Goal: Task Accomplishment & Management: Complete application form

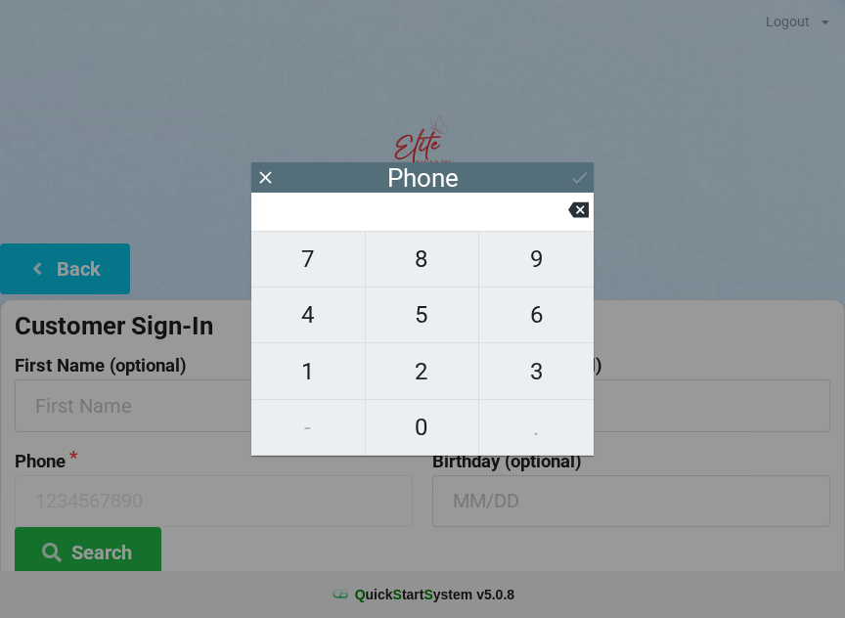
click at [322, 277] on span "7" at bounding box center [307, 259] width 113 height 41
type input "7"
click at [418, 268] on span "8" at bounding box center [422, 259] width 113 height 41
type input "78"
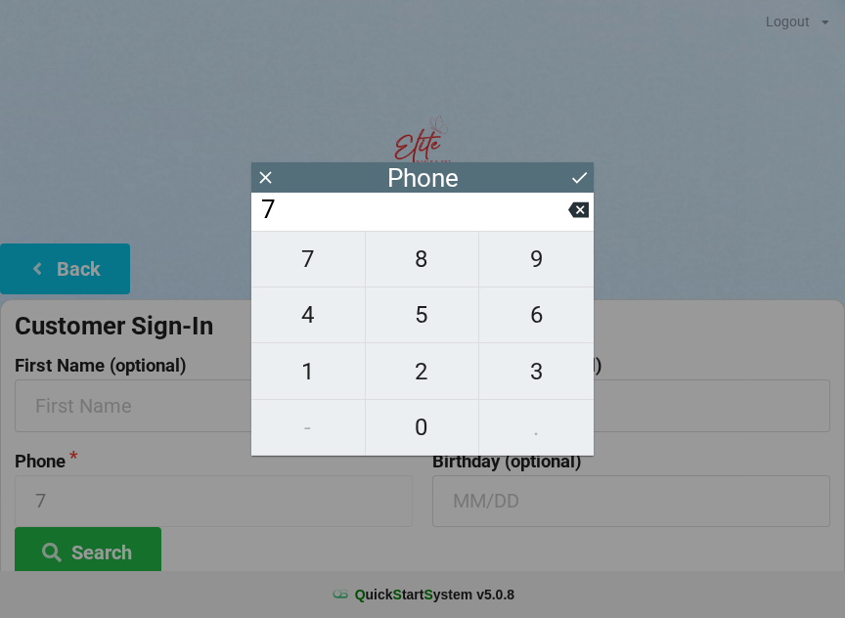
type input "78"
click at [566, 325] on span "6" at bounding box center [536, 314] width 114 height 41
type input "786"
click at [561, 321] on span "6" at bounding box center [536, 314] width 114 height 41
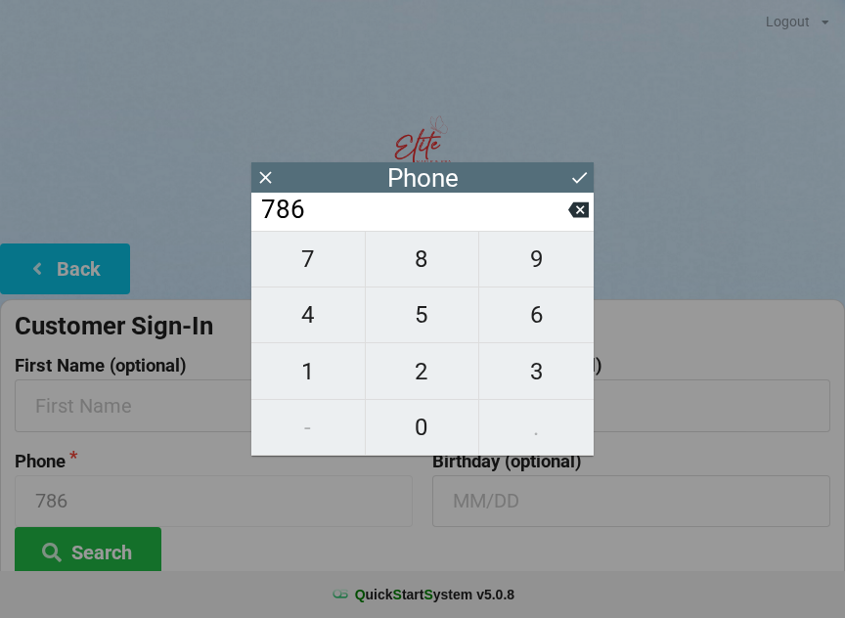
type input "7866"
click at [324, 266] on span "7" at bounding box center [307, 259] width 113 height 41
type input "78667"
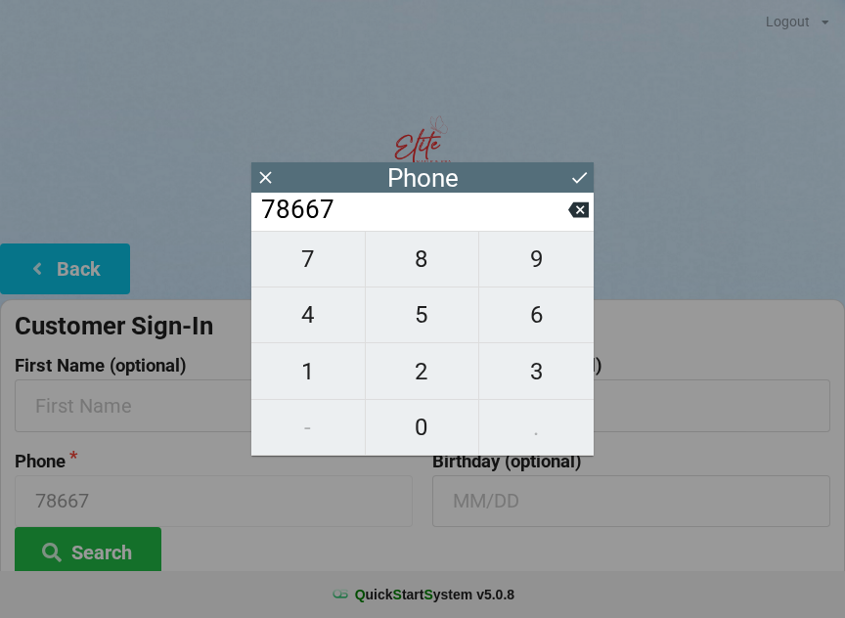
click at [426, 431] on span "0" at bounding box center [422, 427] width 113 height 41
type input "786670"
click at [540, 364] on span "3" at bounding box center [536, 371] width 114 height 41
type input "7866703"
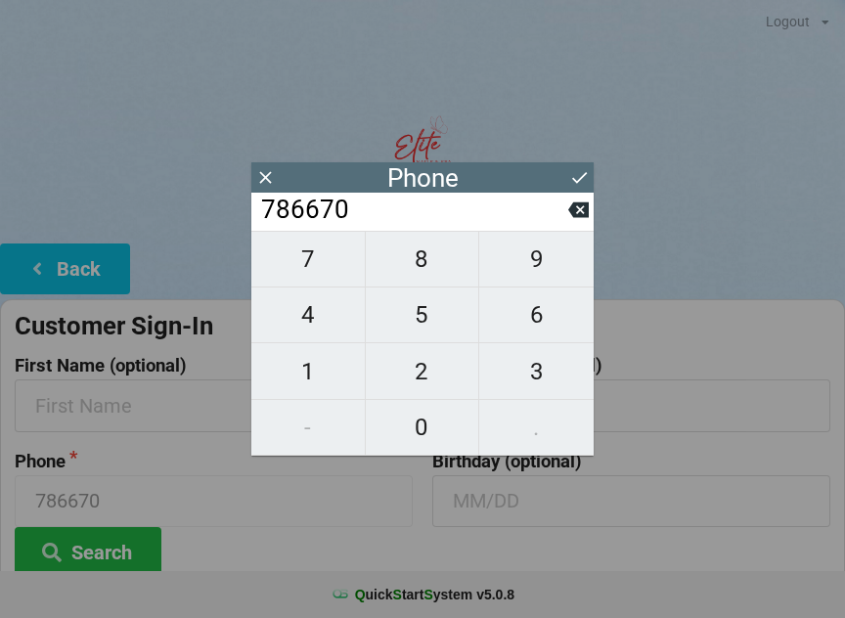
type input "7866703"
click at [558, 312] on span "6" at bounding box center [536, 314] width 114 height 41
type input "78667036"
click at [556, 313] on span "6" at bounding box center [536, 314] width 114 height 41
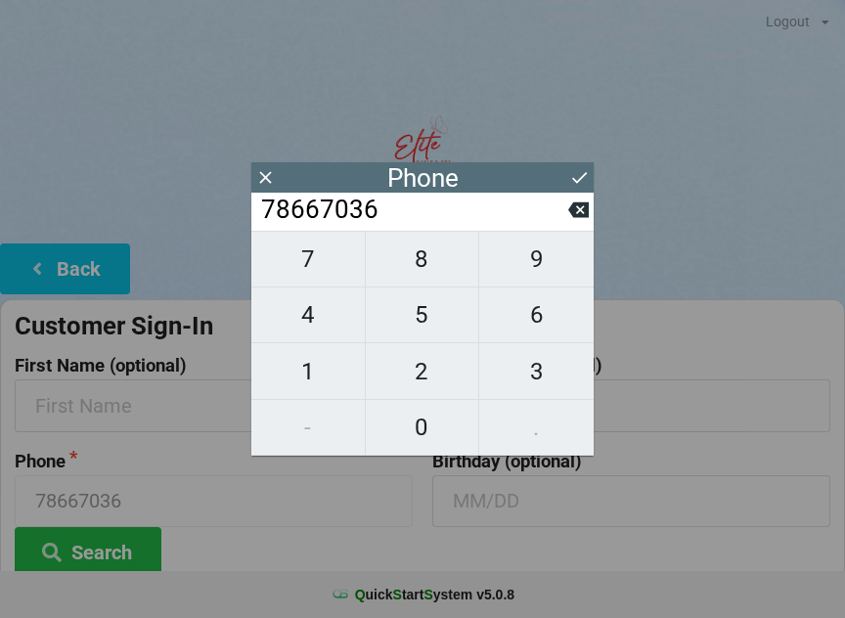
type input "786670366"
click at [420, 358] on span "2" at bounding box center [422, 371] width 113 height 41
type input "7866703662"
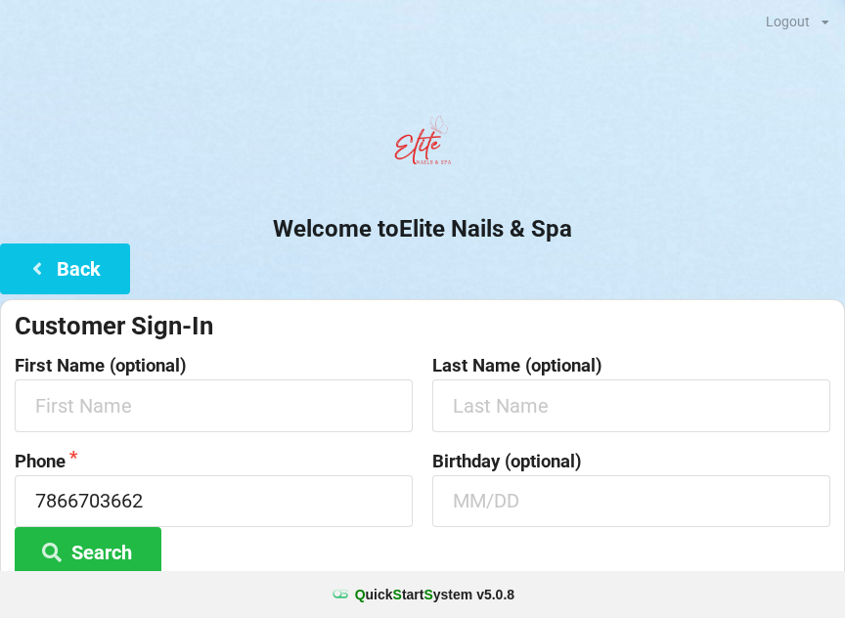
click at [111, 551] on button "Search" at bounding box center [88, 552] width 147 height 50
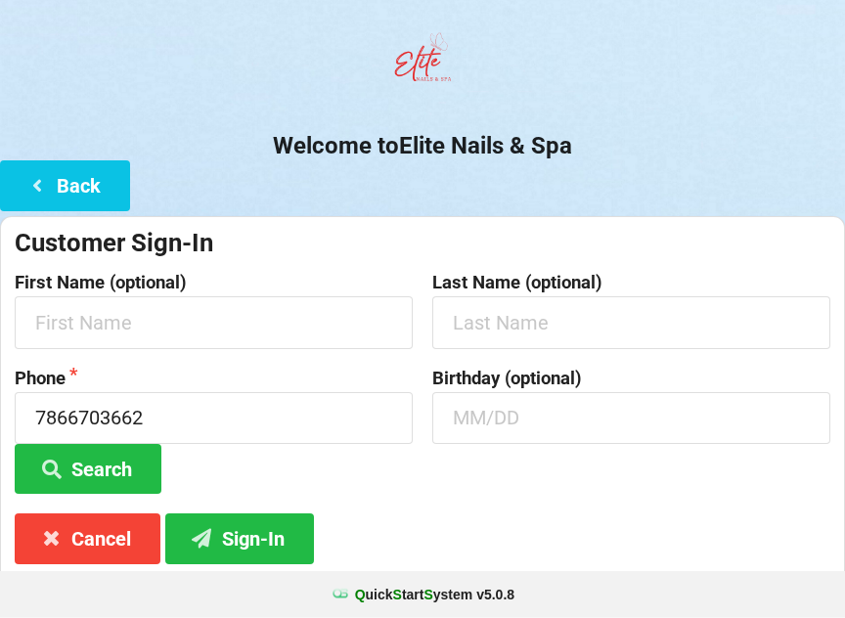
scroll to position [146, 0]
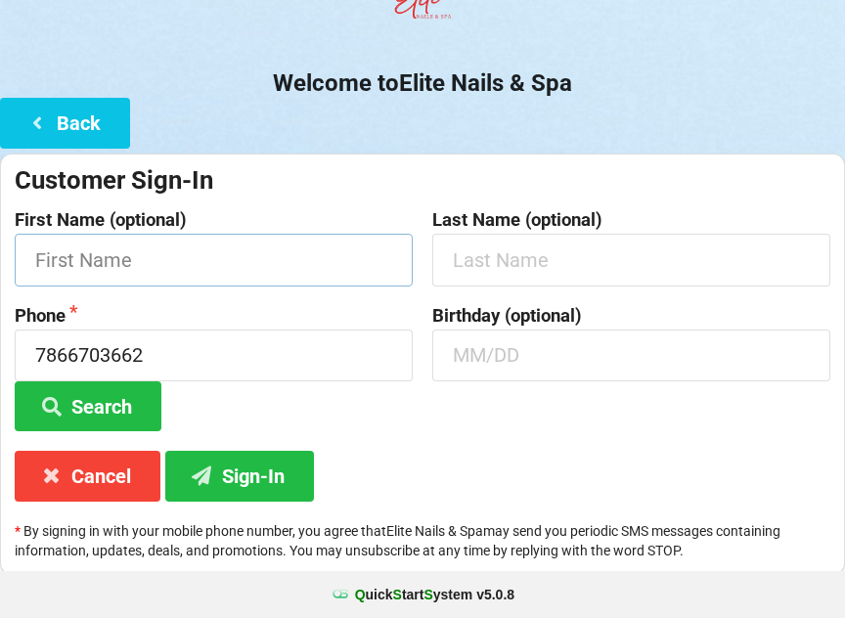
click at [345, 254] on input "text" at bounding box center [214, 260] width 398 height 52
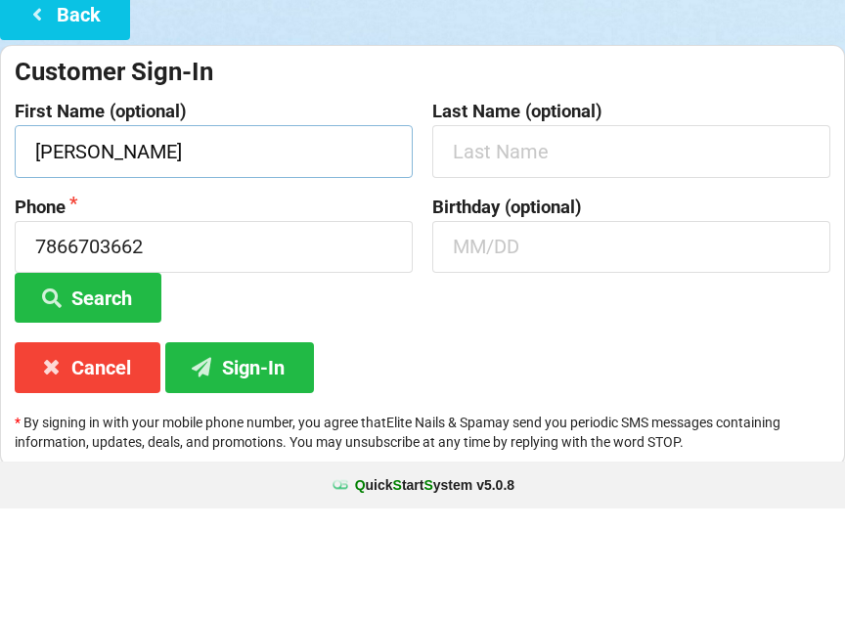
type input "[PERSON_NAME]"
click at [134, 382] on button "Search" at bounding box center [88, 407] width 147 height 50
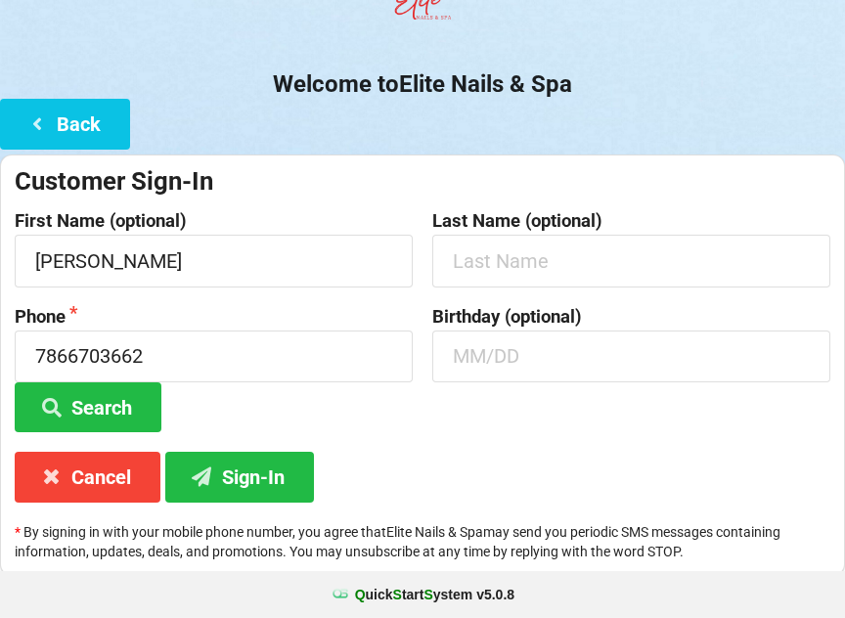
click at [276, 478] on button "Sign-In" at bounding box center [239, 477] width 149 height 50
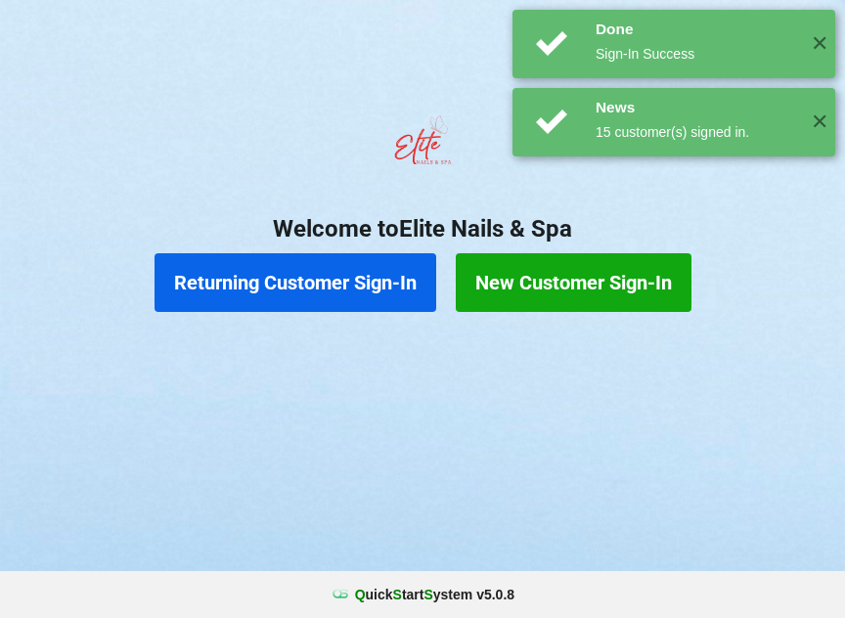
scroll to position [0, 0]
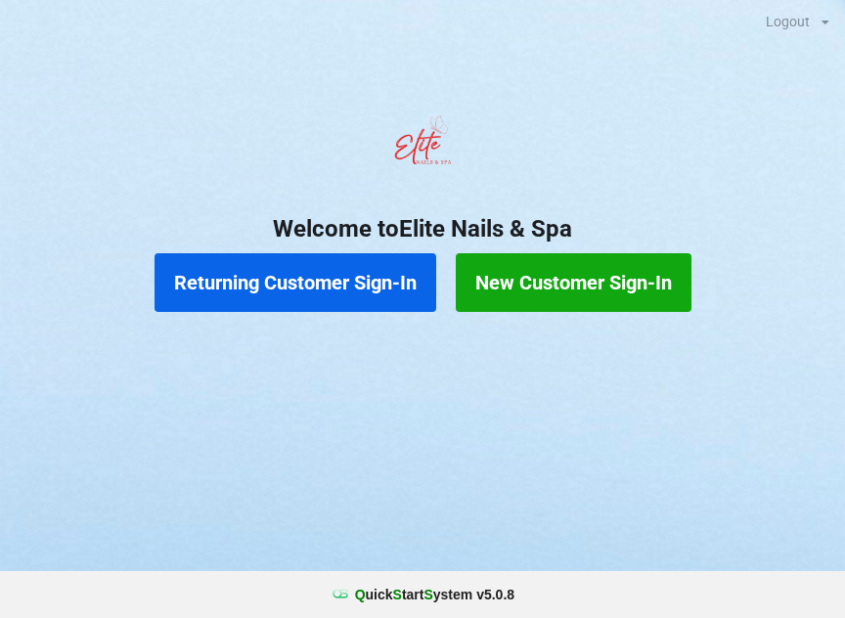
click at [618, 291] on button "New Customer Sign-In" at bounding box center [574, 282] width 236 height 59
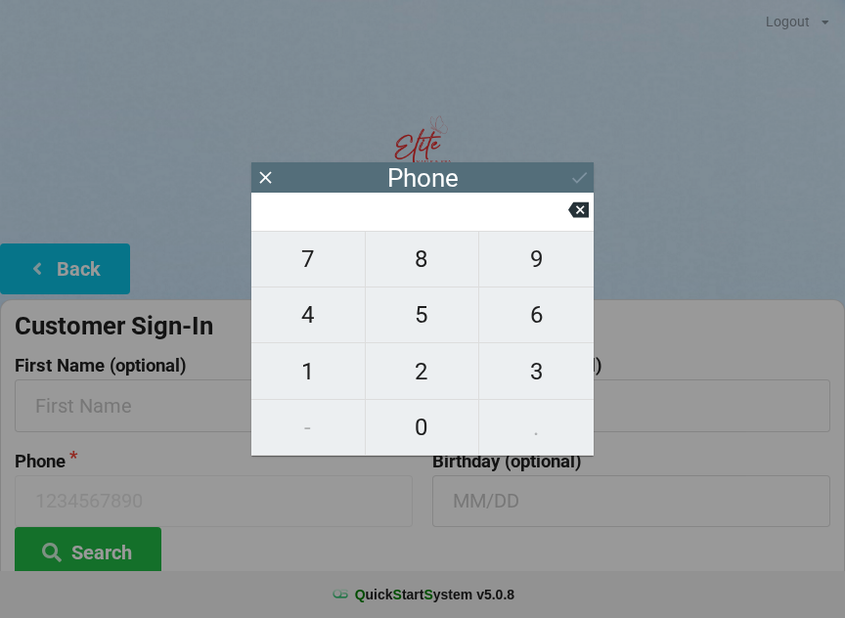
click at [546, 277] on span "9" at bounding box center [536, 259] width 114 height 41
type input "9"
click at [421, 324] on span "5" at bounding box center [422, 314] width 113 height 41
type input "95"
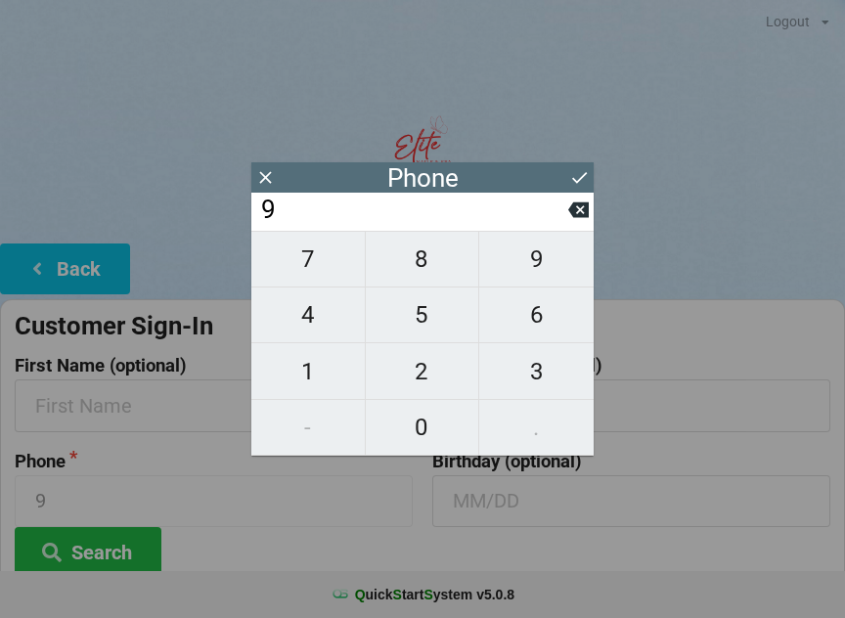
type input "95"
click at [307, 320] on span "4" at bounding box center [307, 314] width 113 height 41
type input "954"
click at [421, 335] on span "5" at bounding box center [422, 314] width 113 height 41
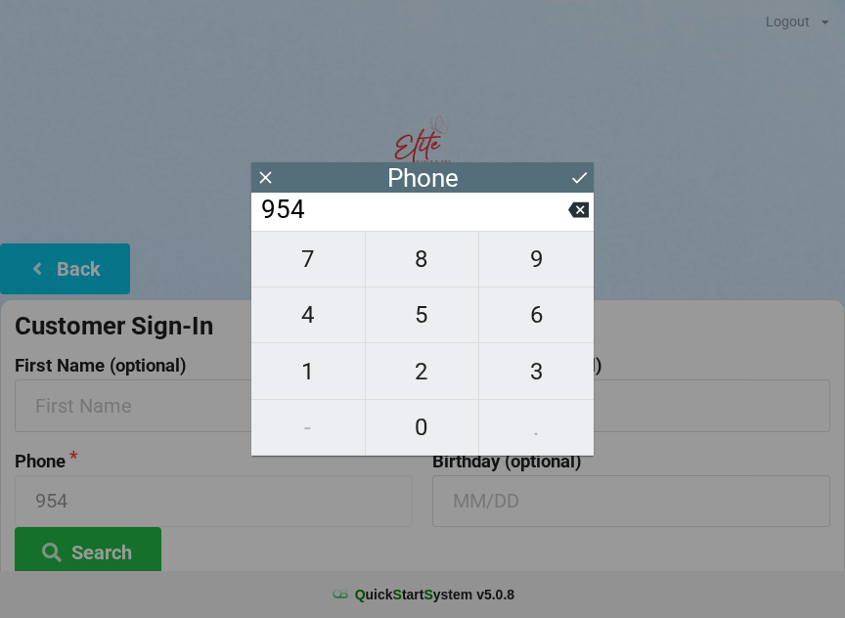
type input "9545"
click at [526, 369] on span "3" at bounding box center [536, 371] width 114 height 41
type input "95453"
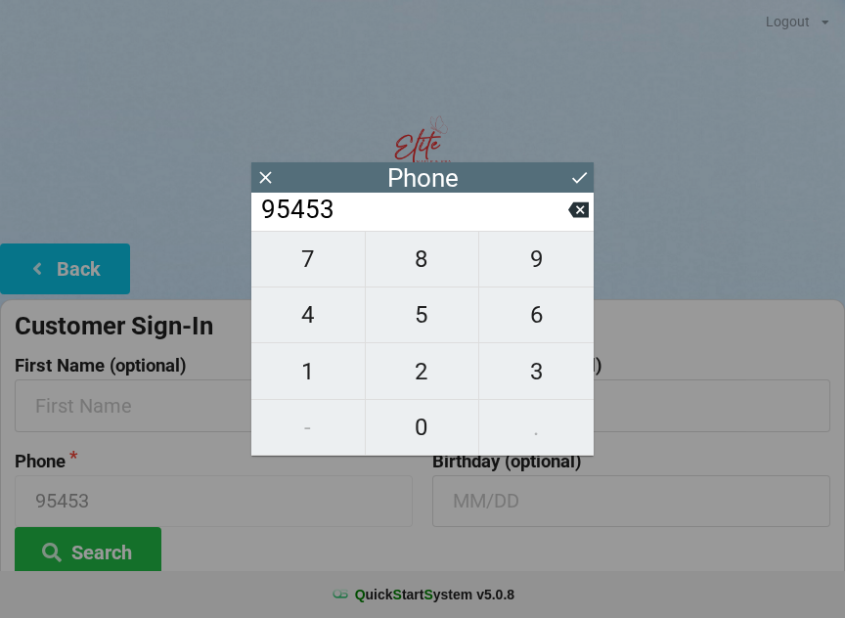
click at [316, 382] on span "1" at bounding box center [307, 371] width 113 height 41
type input "954531"
click at [417, 375] on span "2" at bounding box center [422, 371] width 113 height 41
type input "9545312"
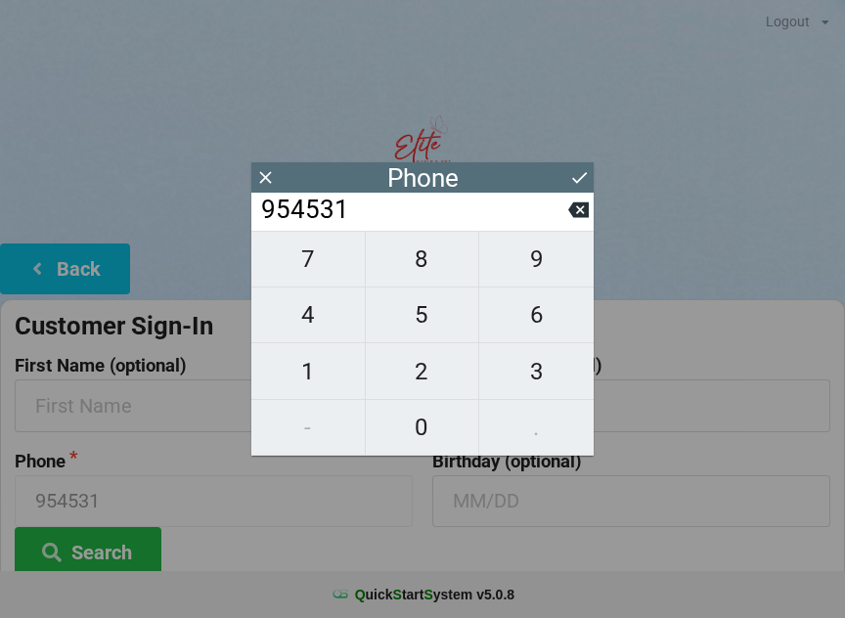
type input "9545312"
click at [512, 372] on span "3" at bounding box center [536, 371] width 114 height 41
type input "95453123"
click at [430, 421] on span "0" at bounding box center [422, 427] width 113 height 41
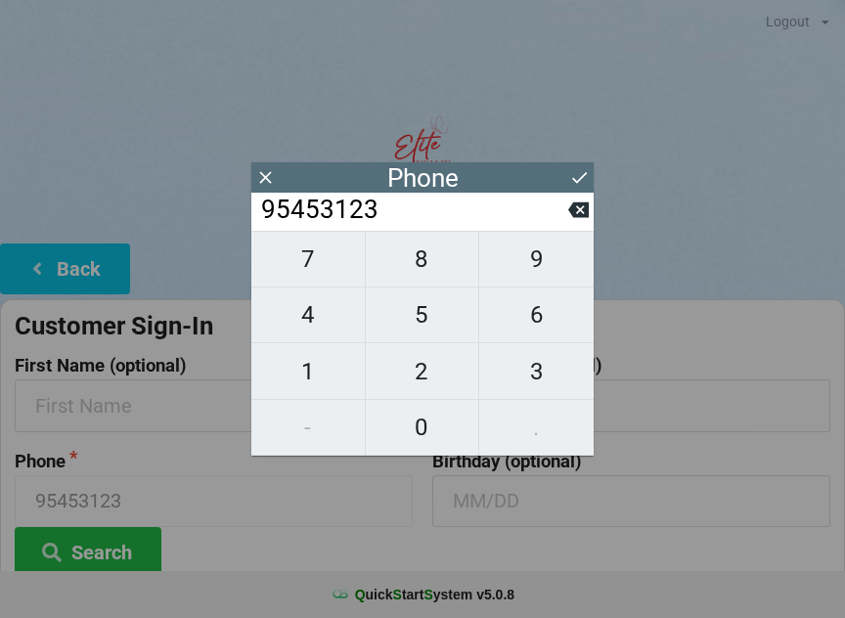
type input "954531230"
click at [444, 258] on span "8" at bounding box center [422, 259] width 113 height 41
type input "9545312308"
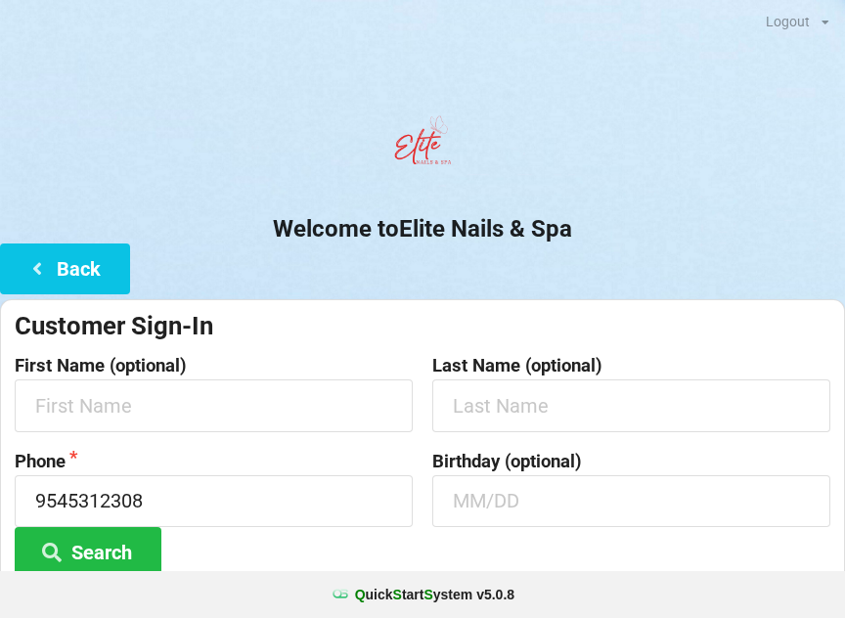
click at [735, 262] on div "Welcome to Elite Nails & Spa Back Customer Sign-In First Name (optional) Last N…" at bounding box center [422, 414] width 845 height 614
click at [336, 409] on input "text" at bounding box center [214, 405] width 398 height 52
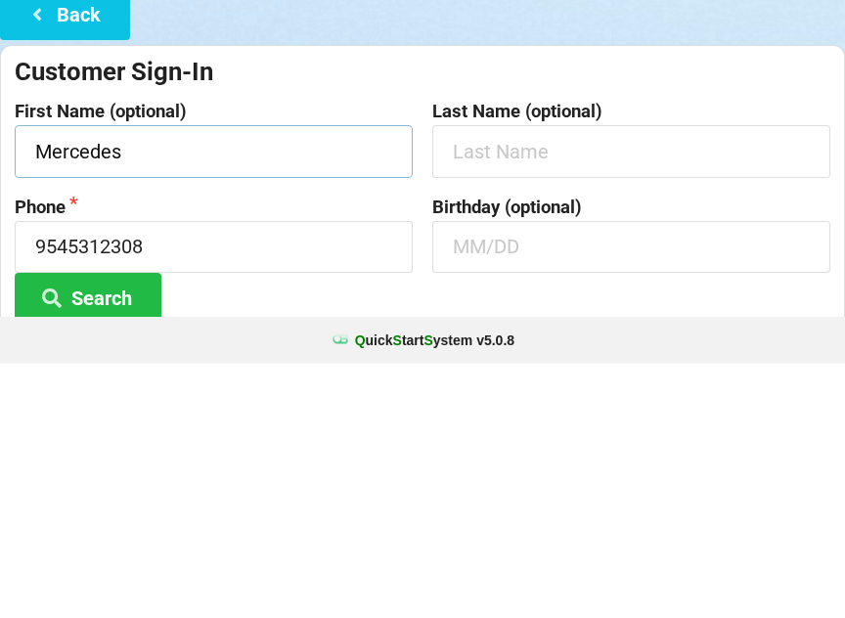
type input "Mercedes"
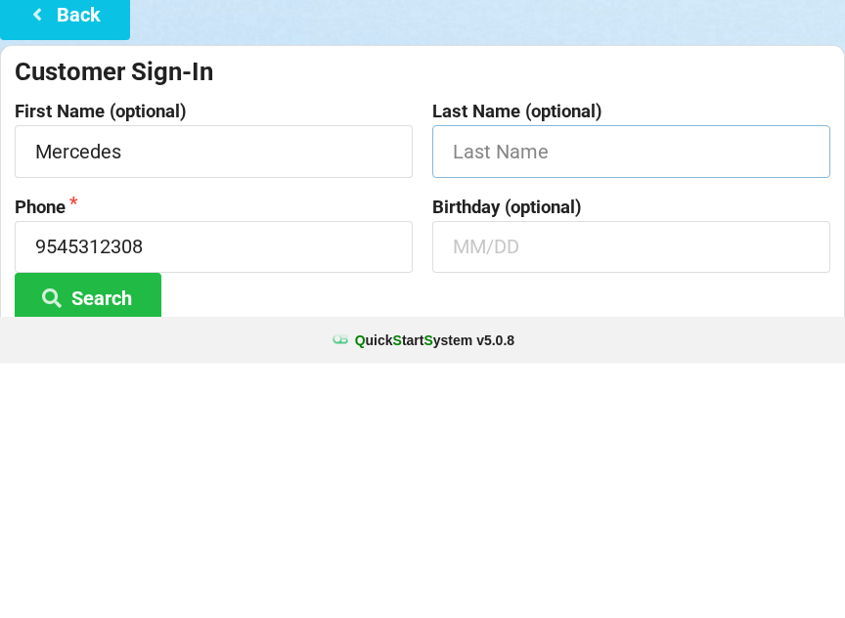
click at [576, 379] on input "text" at bounding box center [631, 405] width 398 height 52
type input "Youngross"
click at [571, 475] on input "text" at bounding box center [631, 501] width 398 height 52
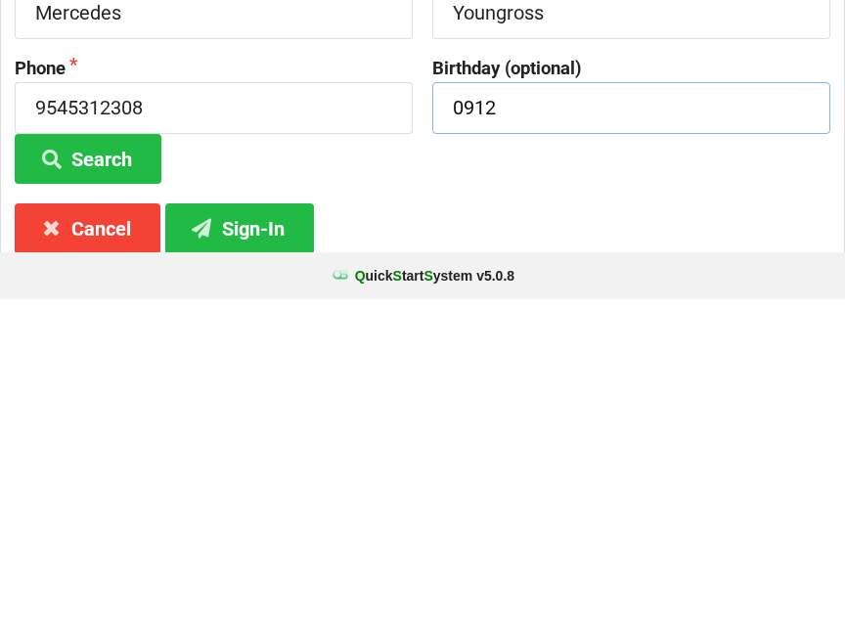
scroll to position [79, 0]
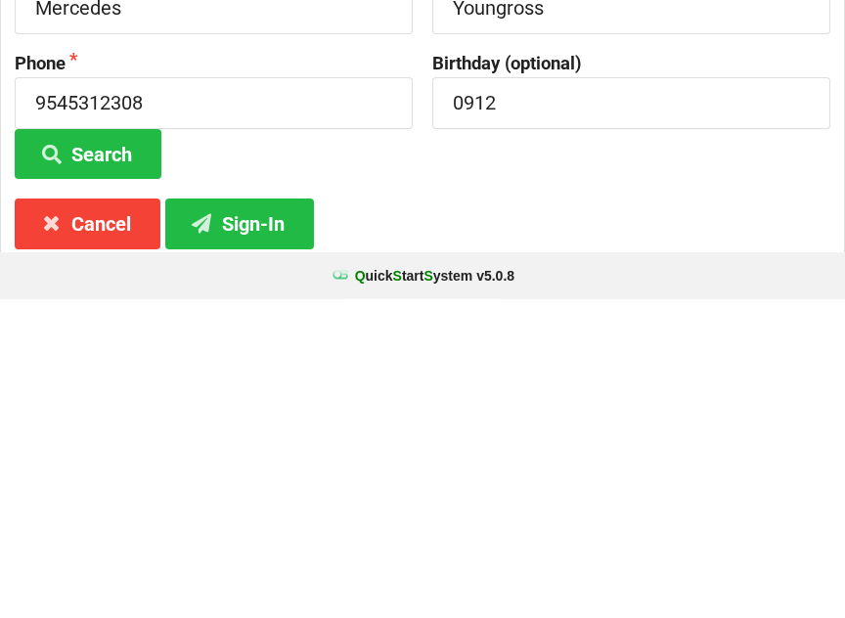
click at [112, 448] on button "Search" at bounding box center [88, 473] width 147 height 50
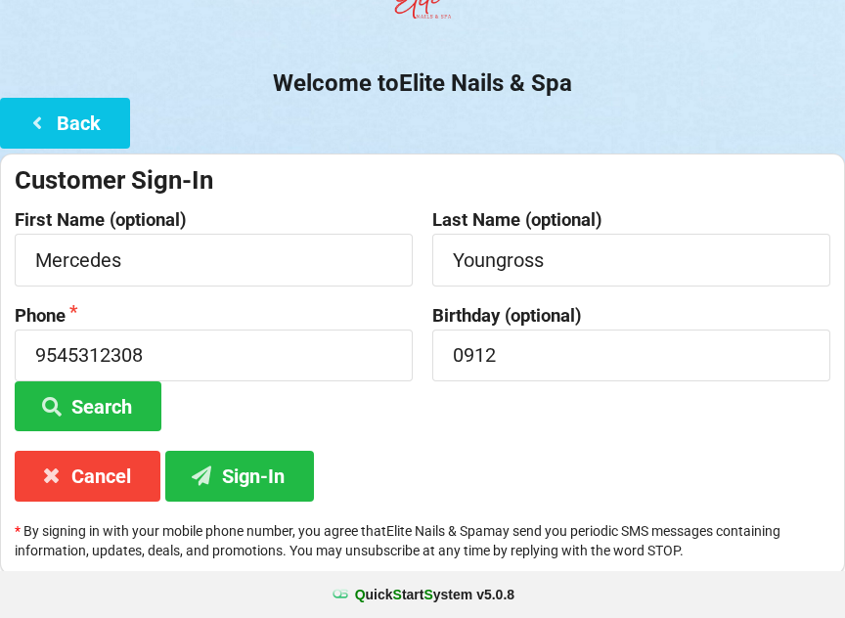
click at [272, 476] on button "Sign-In" at bounding box center [239, 476] width 149 height 50
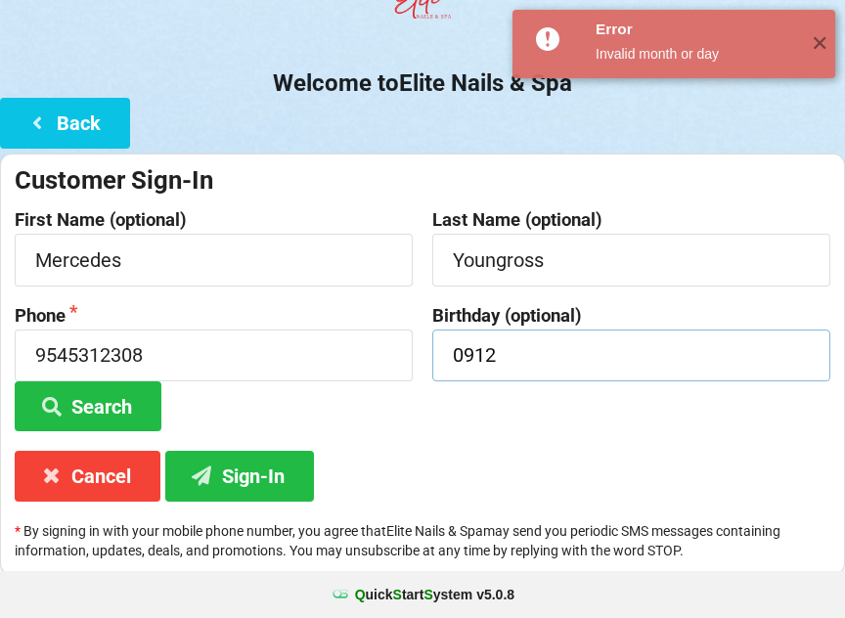
click at [518, 338] on input "0912" at bounding box center [631, 355] width 398 height 52
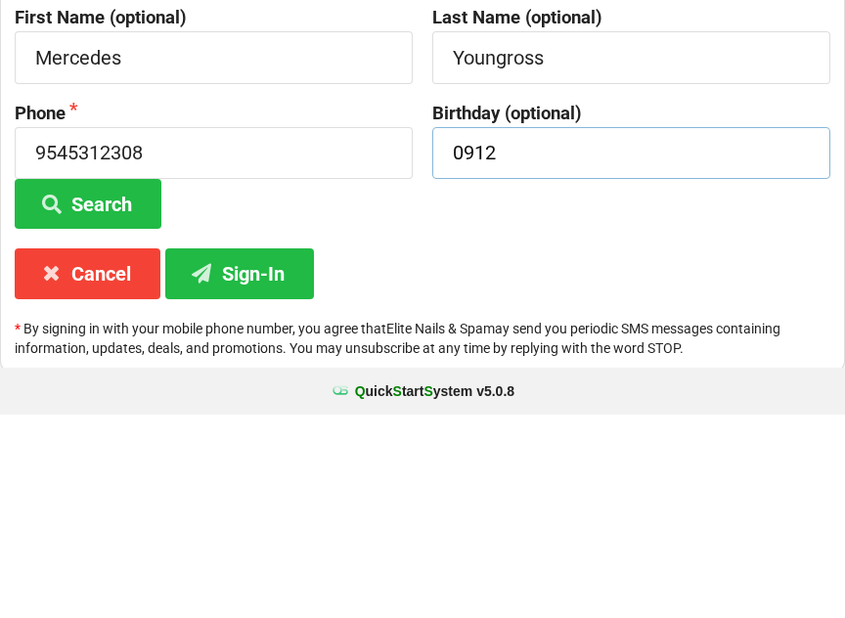
click at [479, 330] on input "0912" at bounding box center [631, 356] width 398 height 52
type input "0"
type input "09/12"
click at [268, 452] on button "Sign-In" at bounding box center [239, 477] width 149 height 50
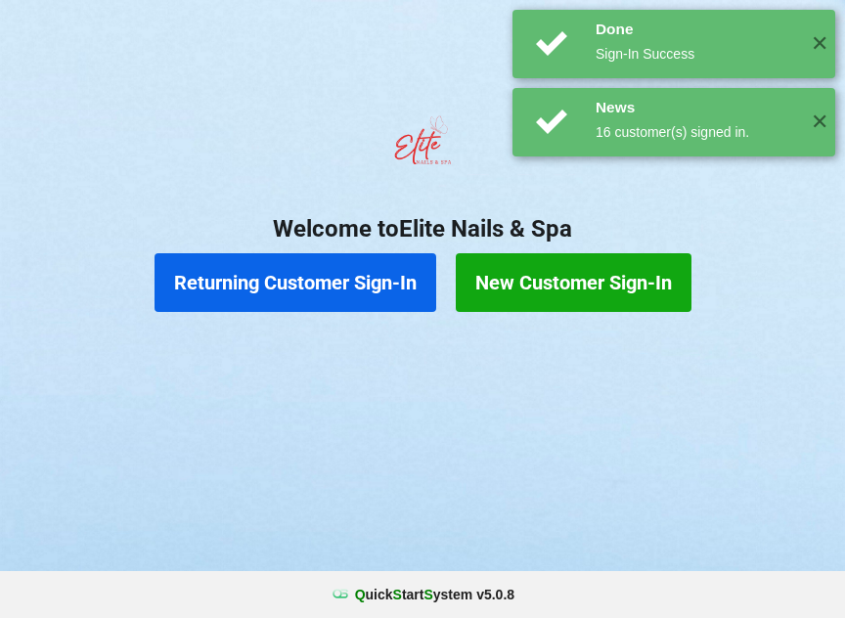
scroll to position [0, 0]
